Goal: Understand process/instructions: Learn how to perform a task or action

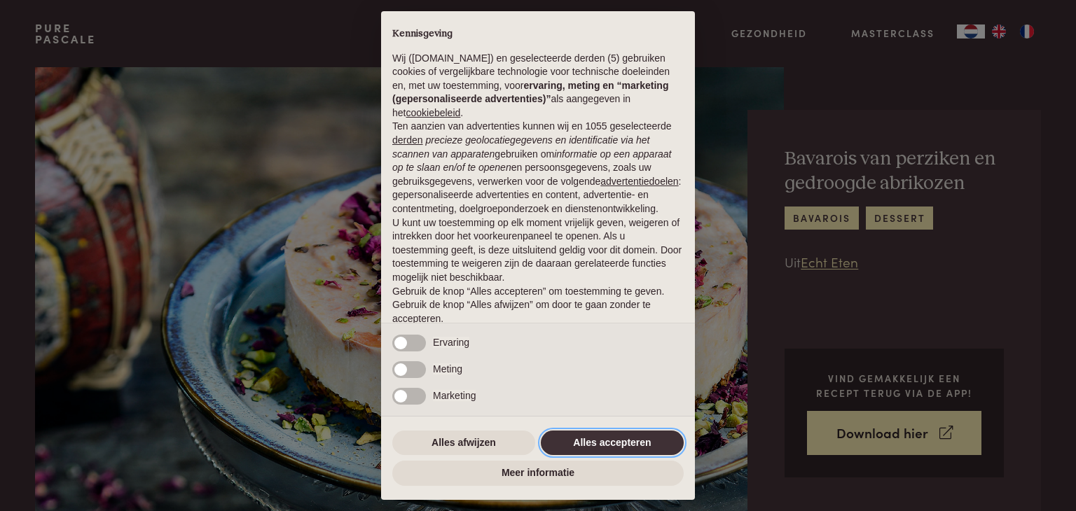
click at [586, 444] on button "Alles accepteren" at bounding box center [612, 443] width 143 height 25
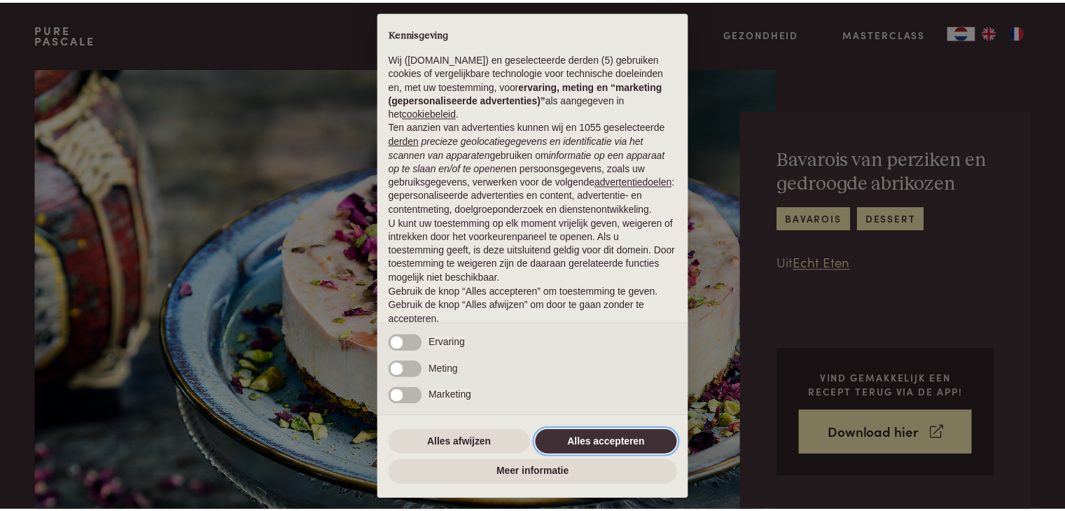
scroll to position [52, 0]
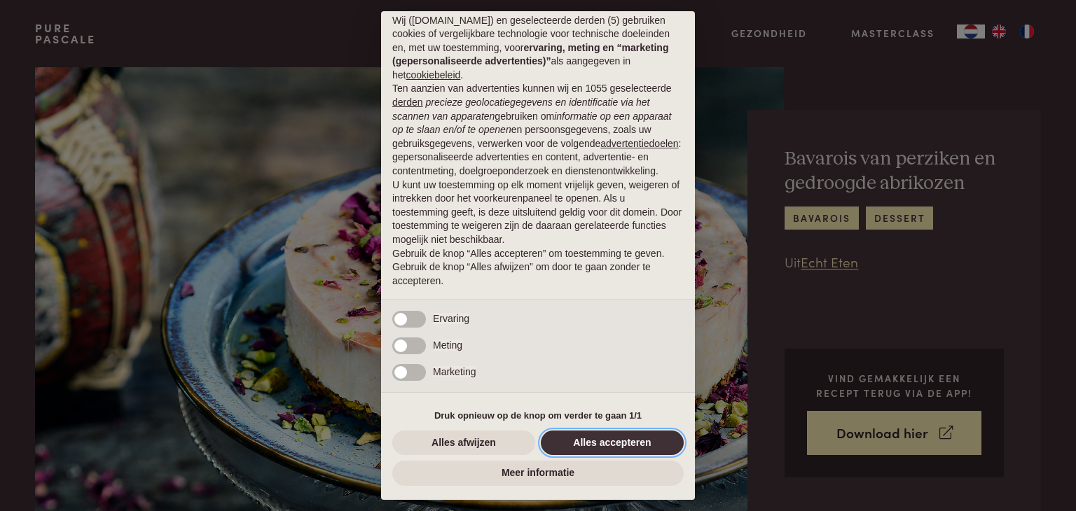
click at [653, 453] on button "Alles accepteren" at bounding box center [612, 443] width 143 height 25
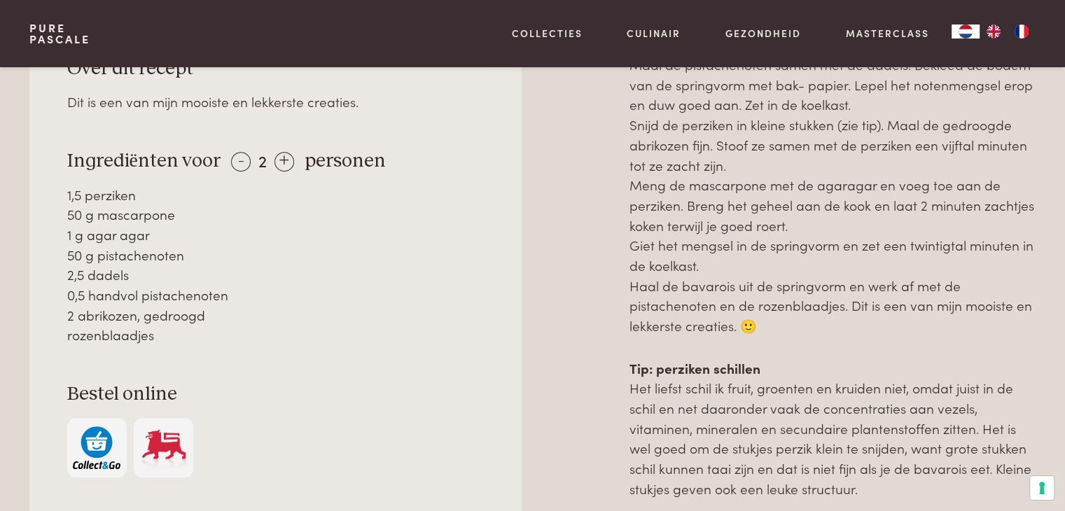
scroll to position [675, 0]
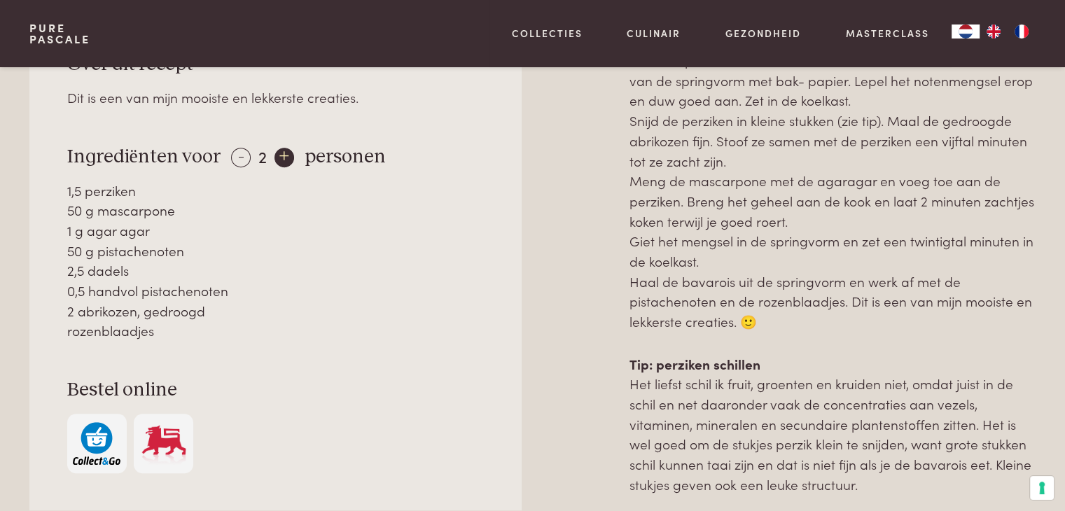
click at [277, 160] on div "+" at bounding box center [285, 158] width 20 height 20
click at [277, 157] on div "+" at bounding box center [285, 158] width 20 height 20
click at [234, 151] on div "-" at bounding box center [241, 158] width 20 height 20
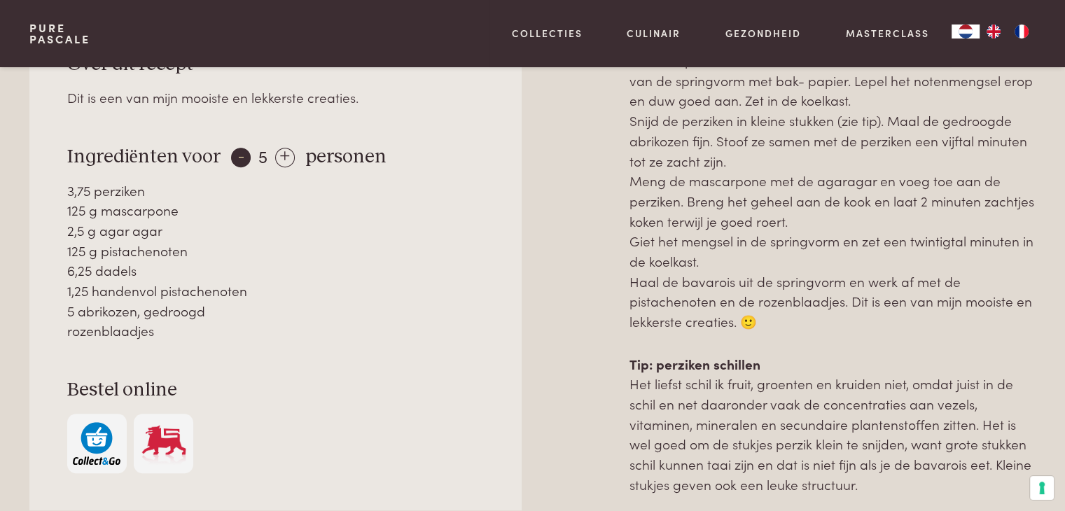
click at [234, 151] on div "-" at bounding box center [241, 158] width 20 height 20
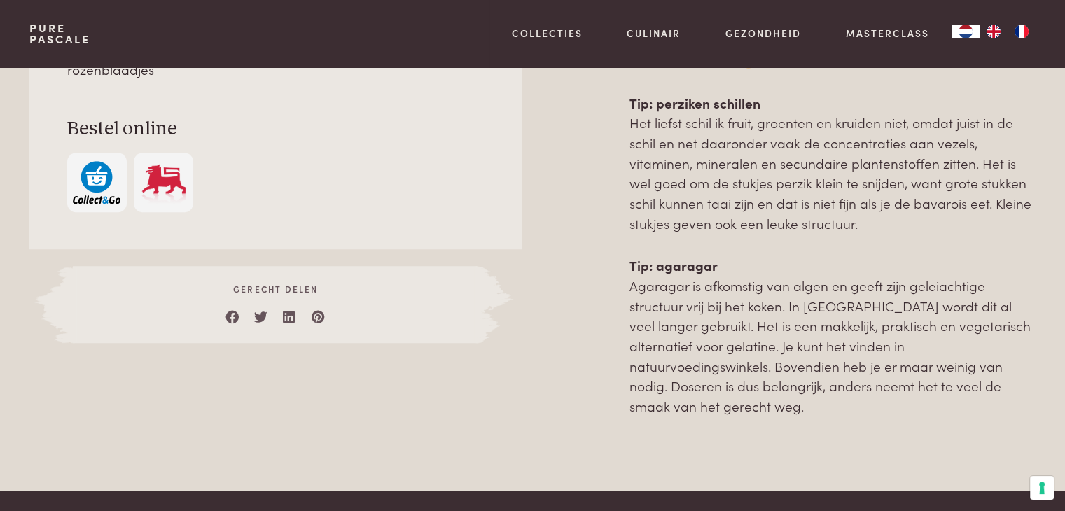
scroll to position [0, 0]
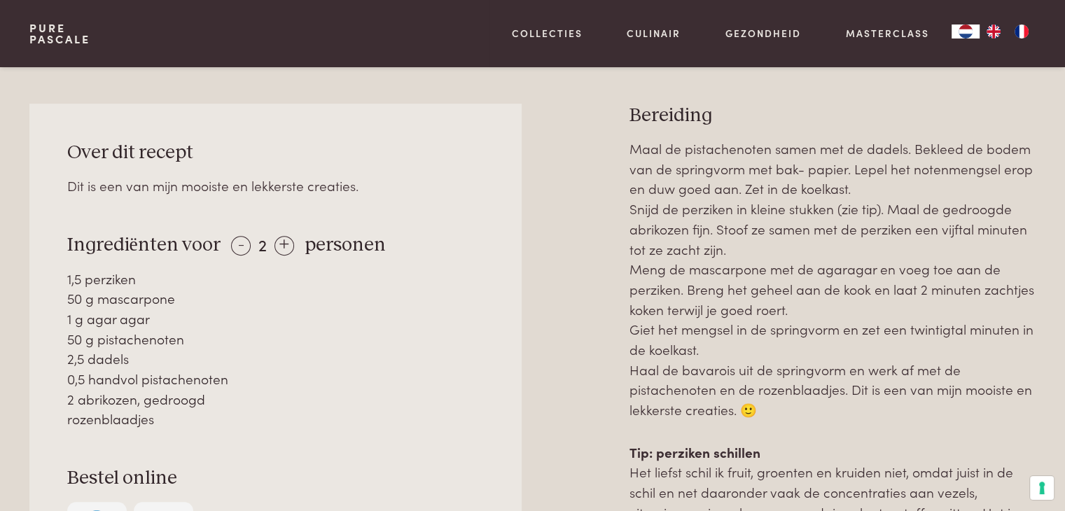
scroll to position [583, 0]
